Goal: Find specific page/section: Find specific page/section

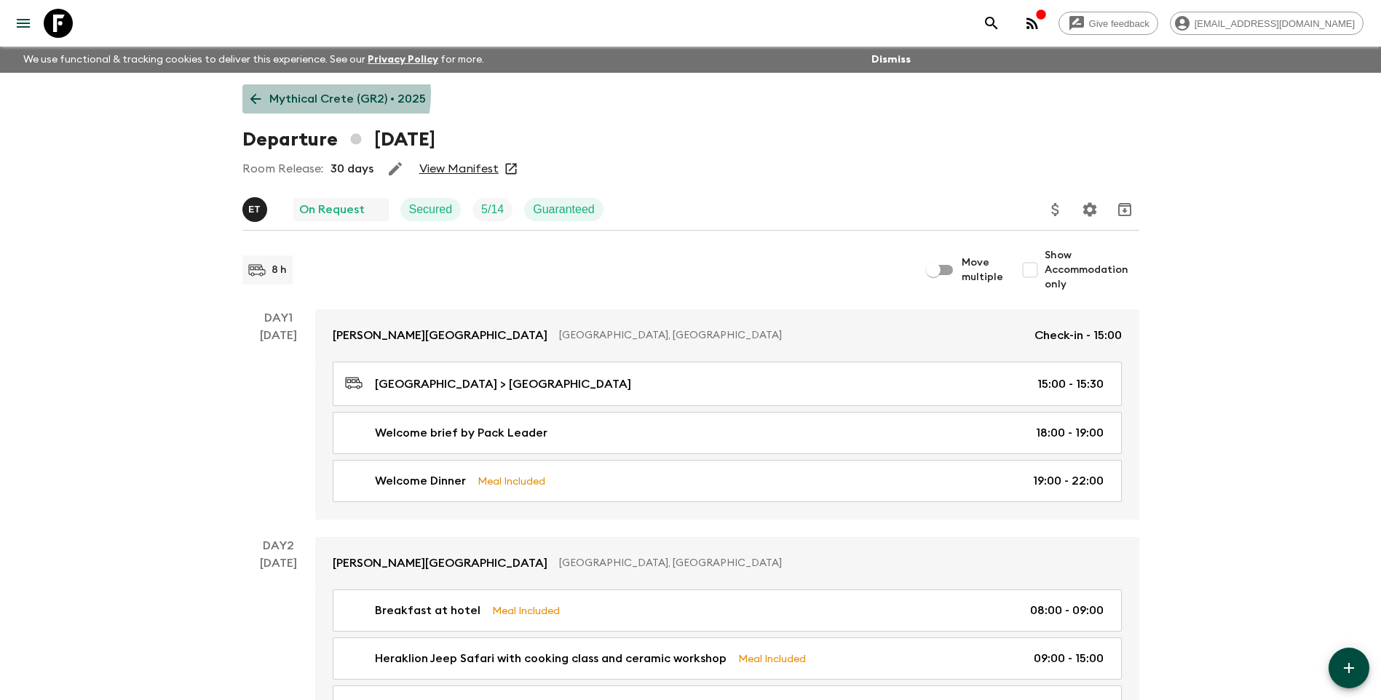
click at [315, 94] on p "Mythical Crete (GR2) • 2025" at bounding box center [347, 98] width 157 height 17
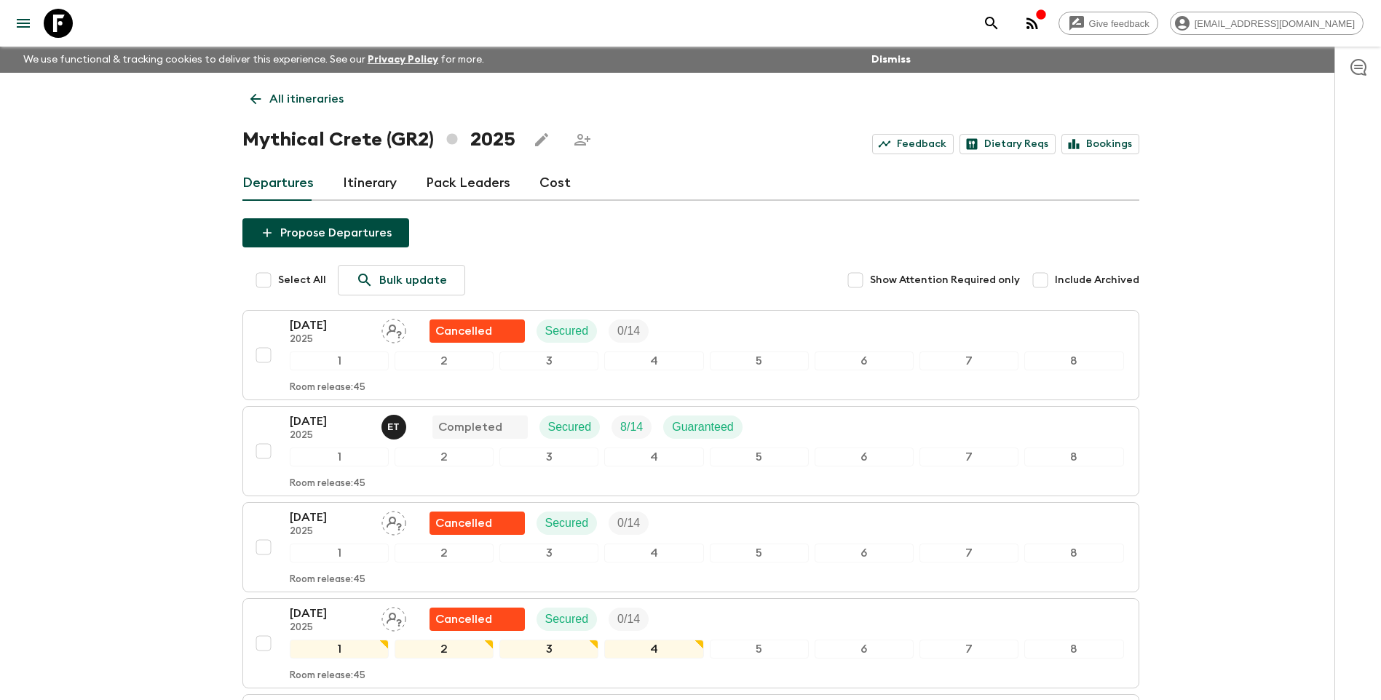
click at [285, 99] on p "All itineraries" at bounding box center [306, 98] width 74 height 17
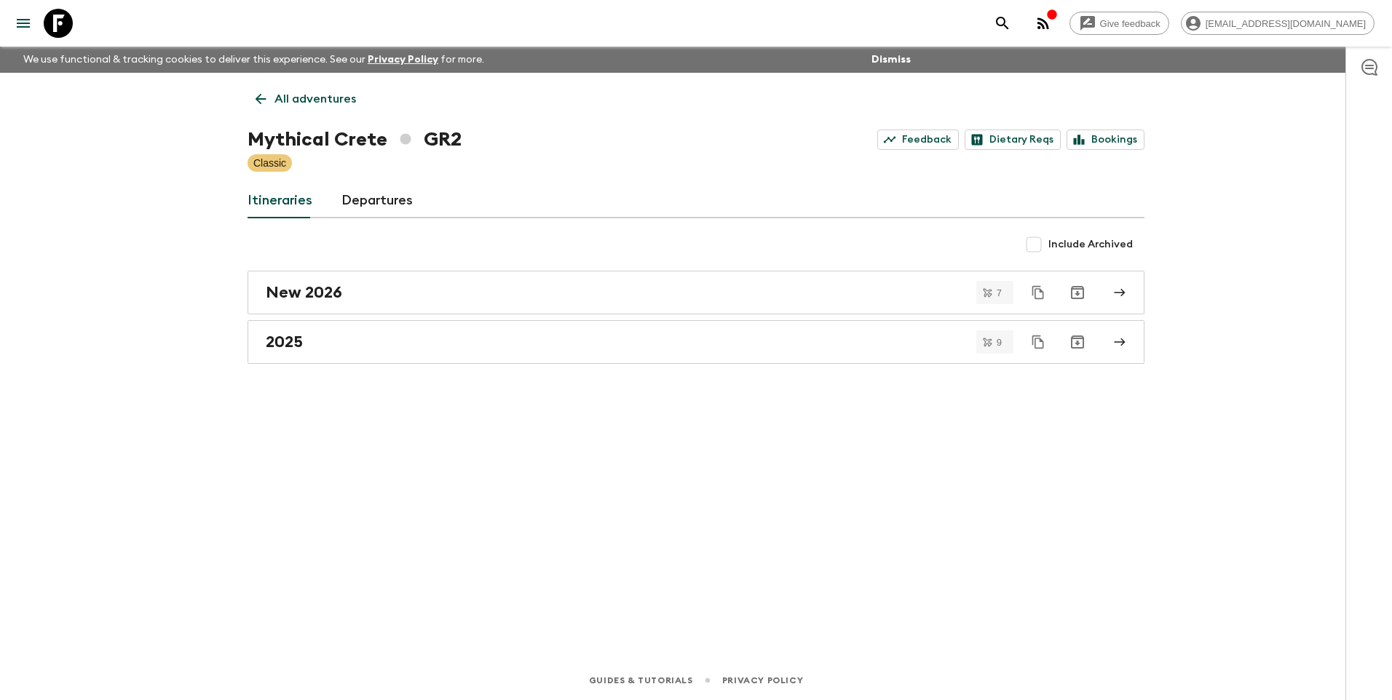
click at [294, 98] on p "All adventures" at bounding box center [315, 98] width 82 height 17
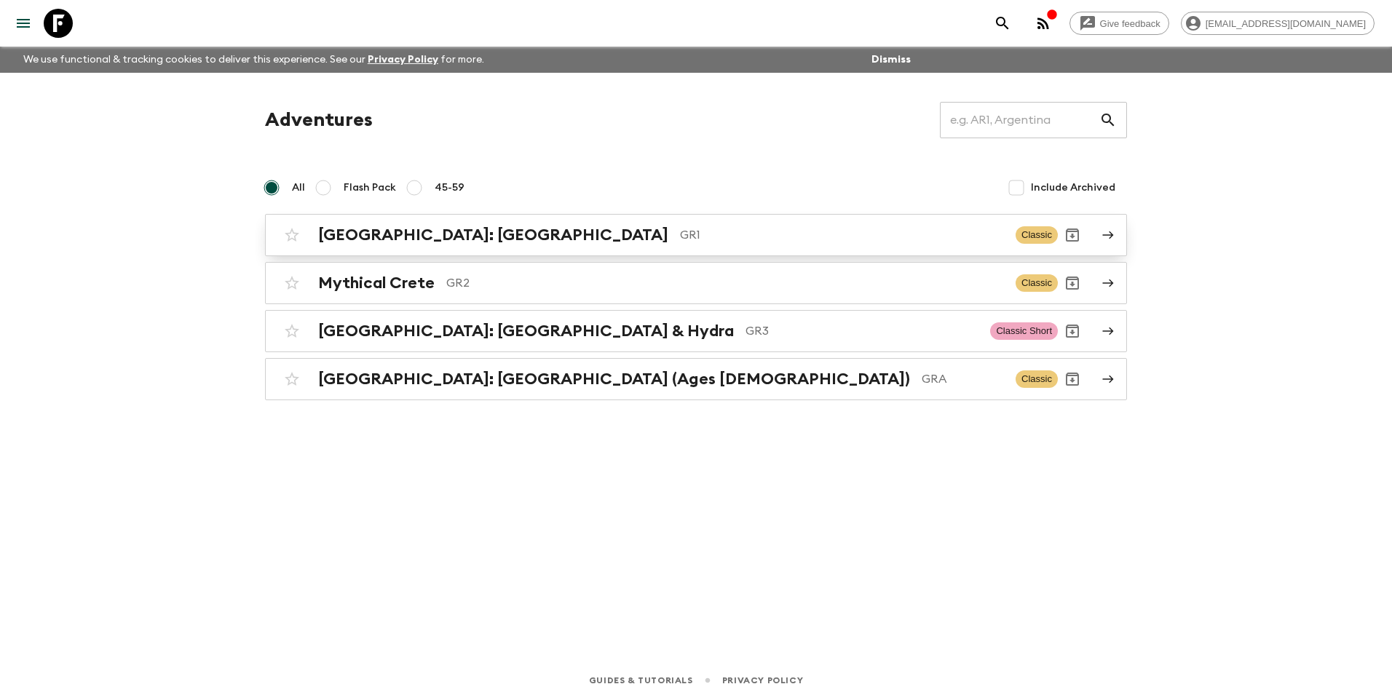
click at [428, 249] on div "[GEOGRAPHIC_DATA]: [GEOGRAPHIC_DATA] & the Islands GR1 Classic" at bounding box center [667, 235] width 780 height 29
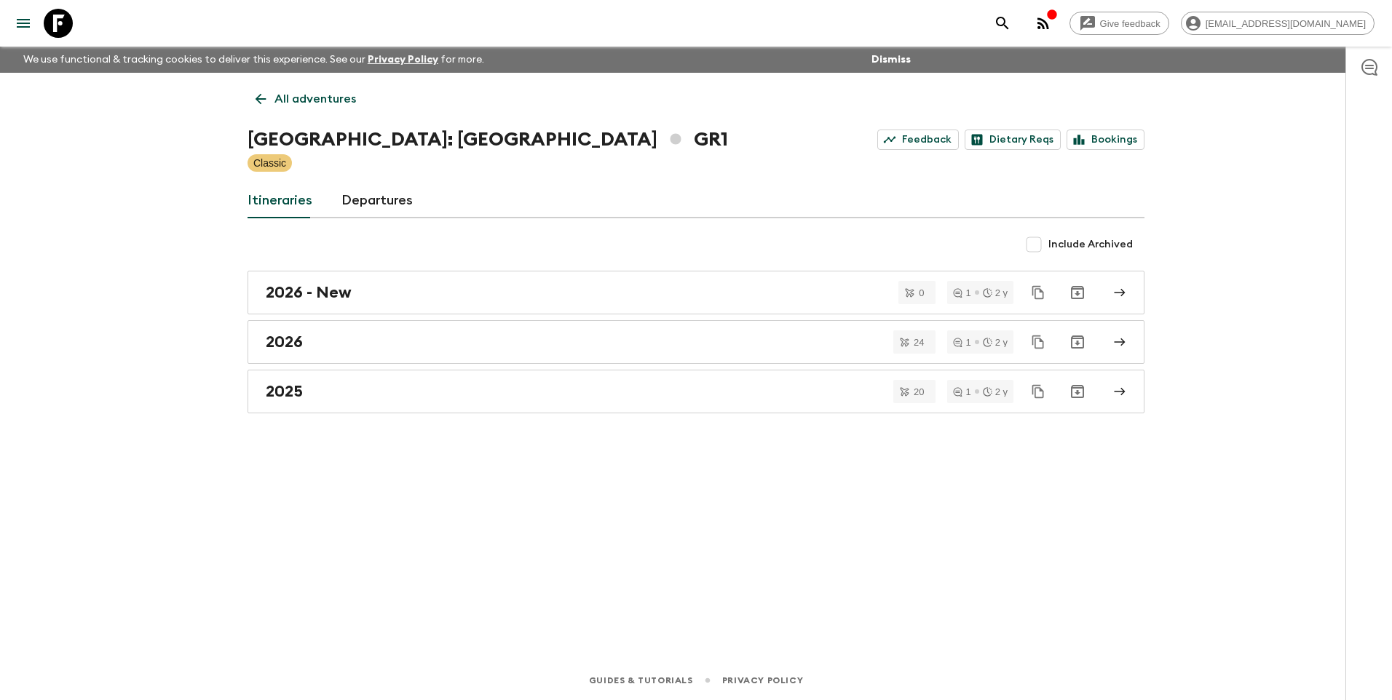
click at [294, 99] on p "All adventures" at bounding box center [315, 98] width 82 height 17
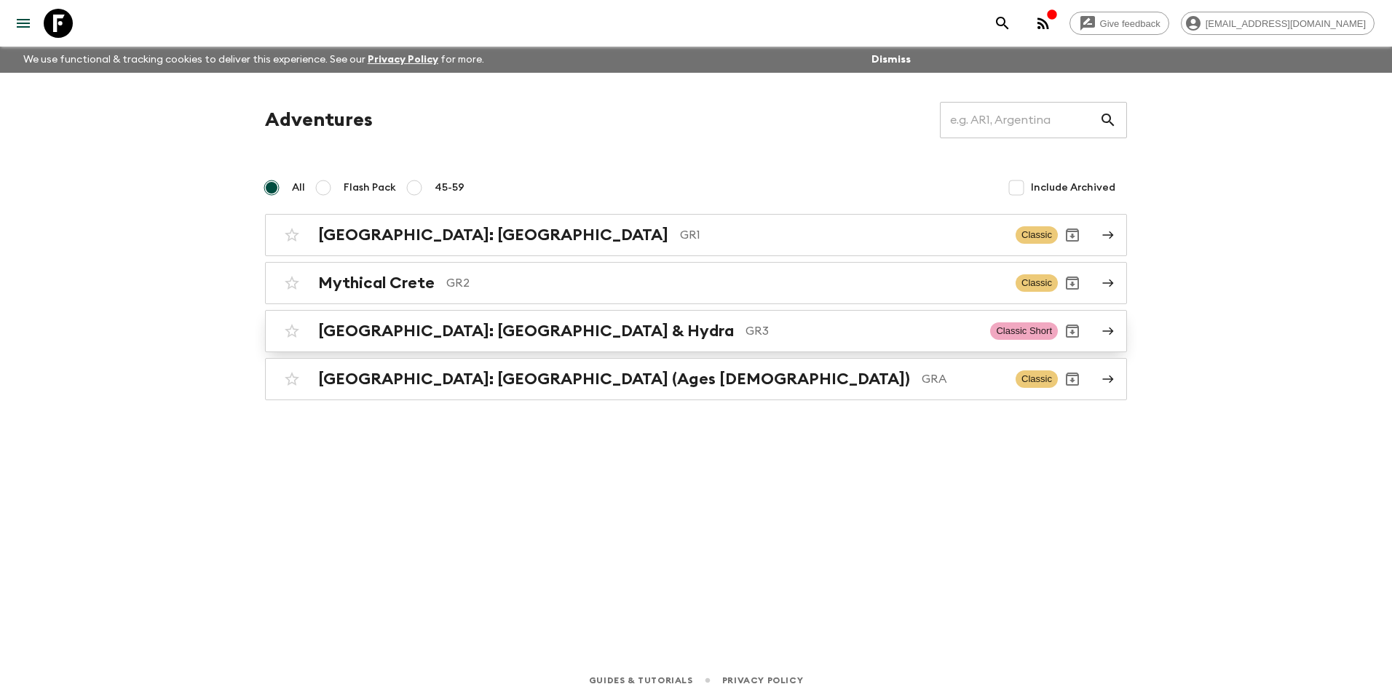
click at [437, 336] on h2 "[GEOGRAPHIC_DATA]: [GEOGRAPHIC_DATA] & Hydra" at bounding box center [526, 331] width 416 height 19
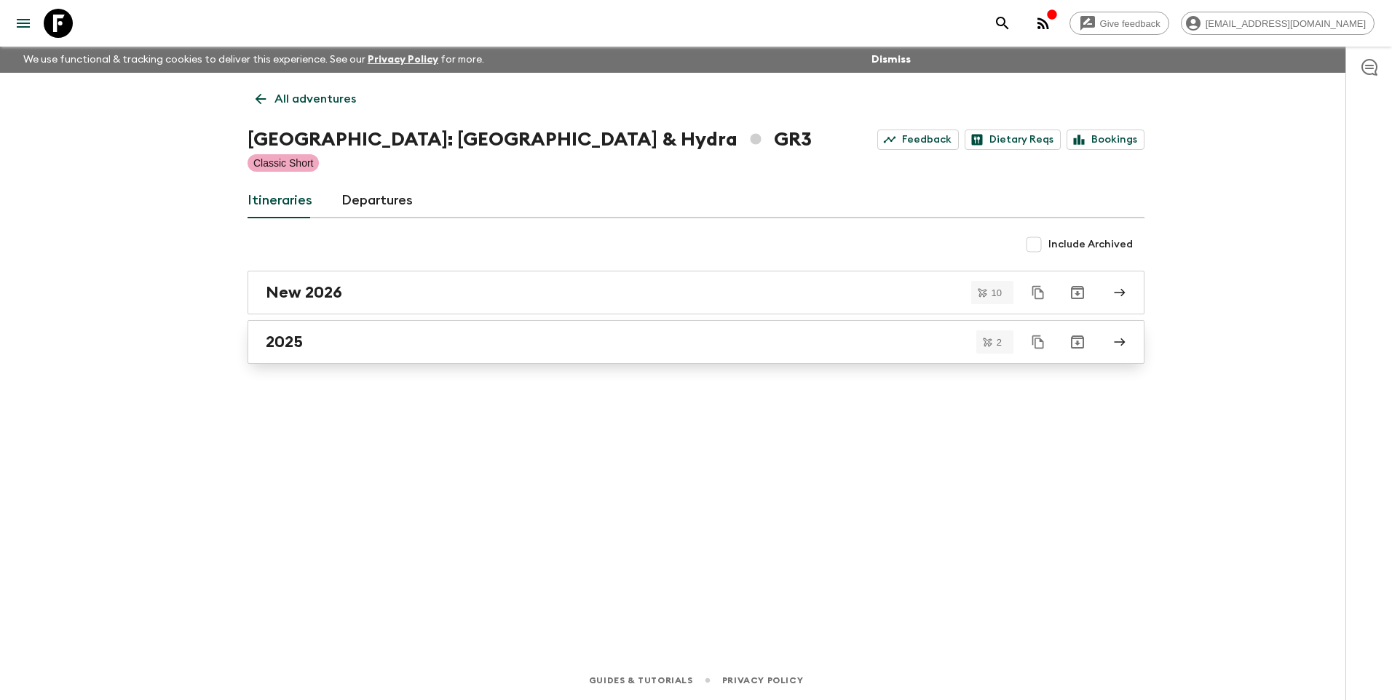
click at [336, 347] on div "2025" at bounding box center [682, 342] width 833 height 19
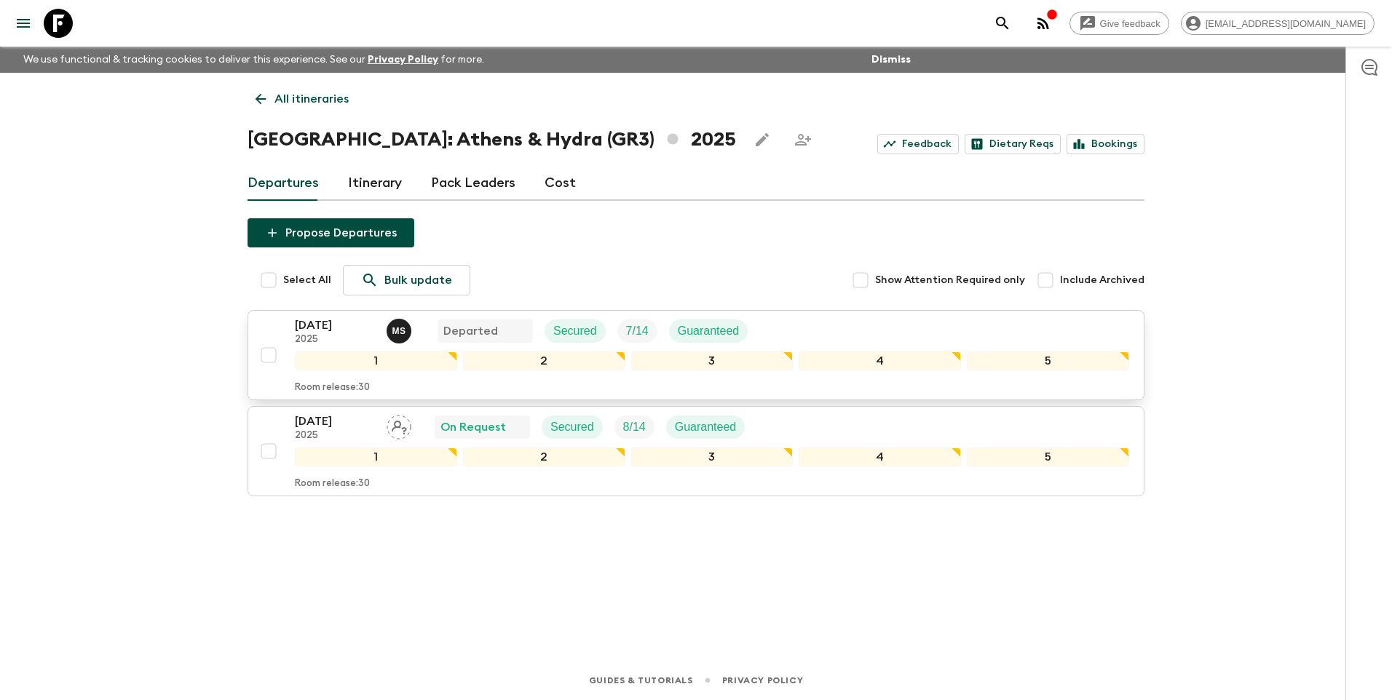
click at [325, 335] on p "2025" at bounding box center [335, 340] width 80 height 12
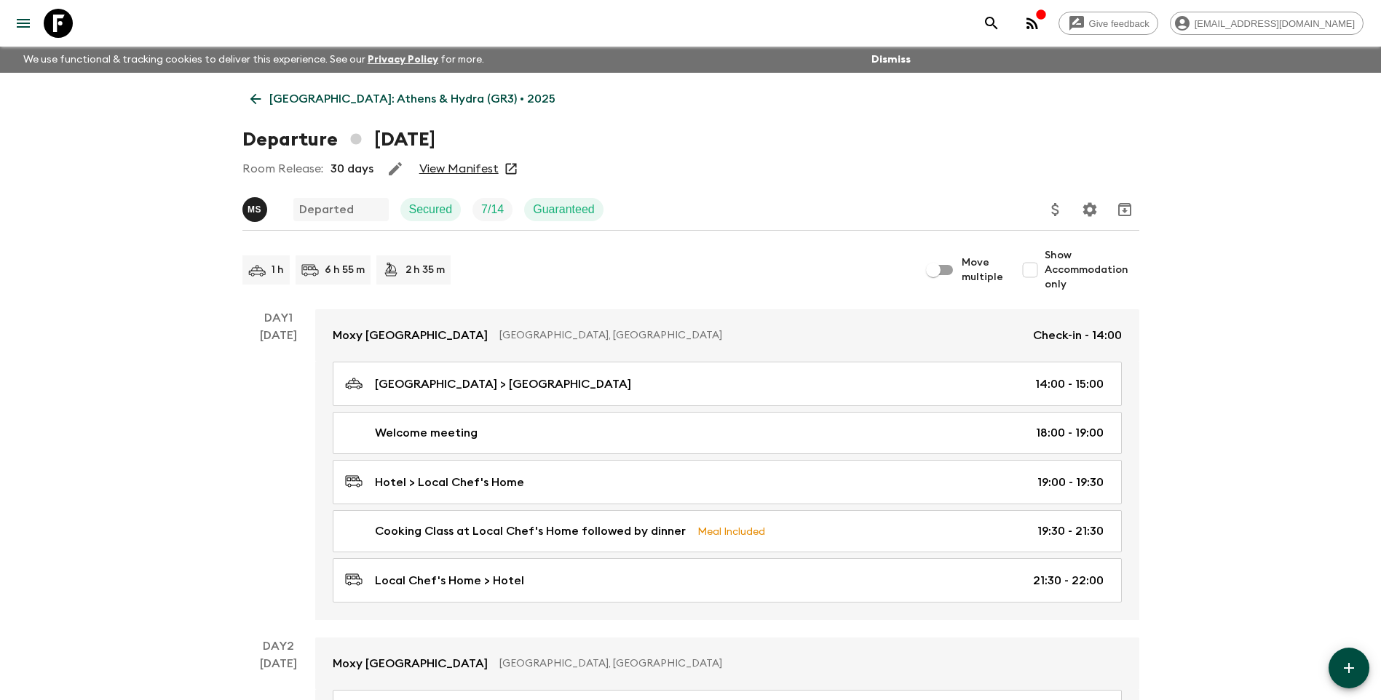
click at [460, 173] on link "View Manifest" at bounding box center [458, 169] width 79 height 15
